Goal: Task Accomplishment & Management: Complete application form

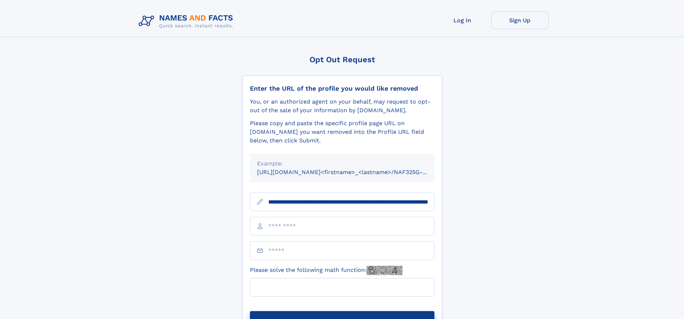
scroll to position [0, 76]
type input "**********"
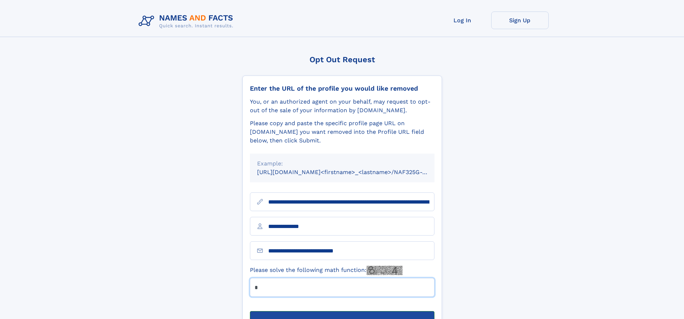
type input "*"
click at [342, 311] on button "Submit Opt Out Request" at bounding box center [342, 322] width 185 height 23
